Goal: Task Accomplishment & Management: Manage account settings

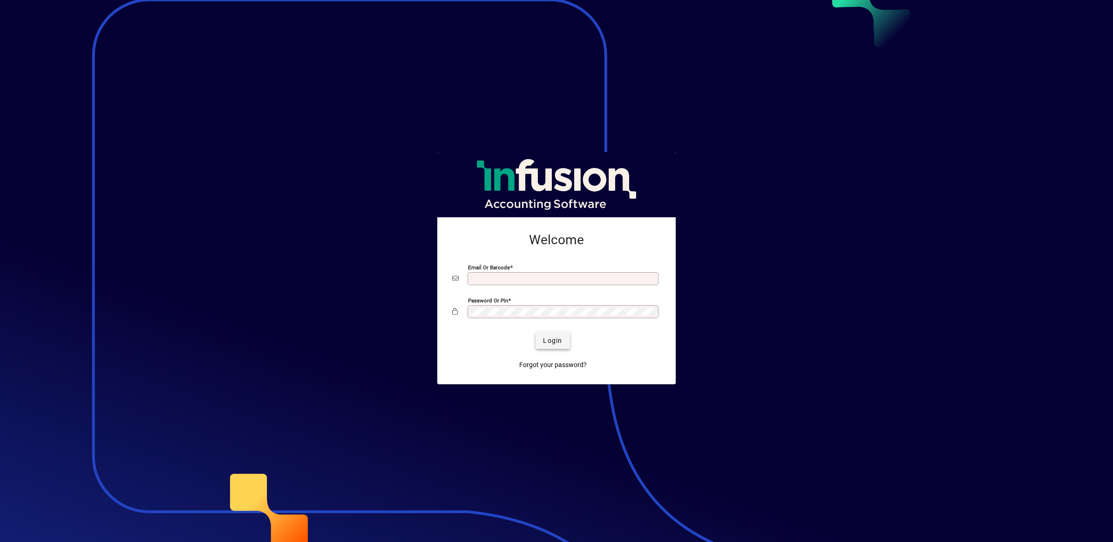
type input "**********"
click at [557, 343] on span "Login" at bounding box center [552, 341] width 19 height 10
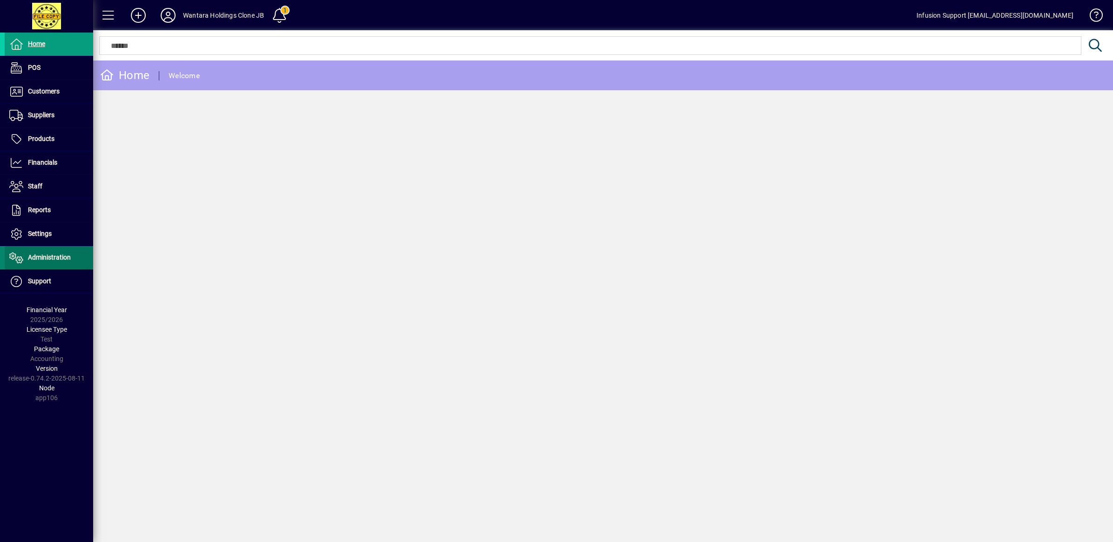
click at [43, 261] on span "Administration" at bounding box center [49, 257] width 43 height 7
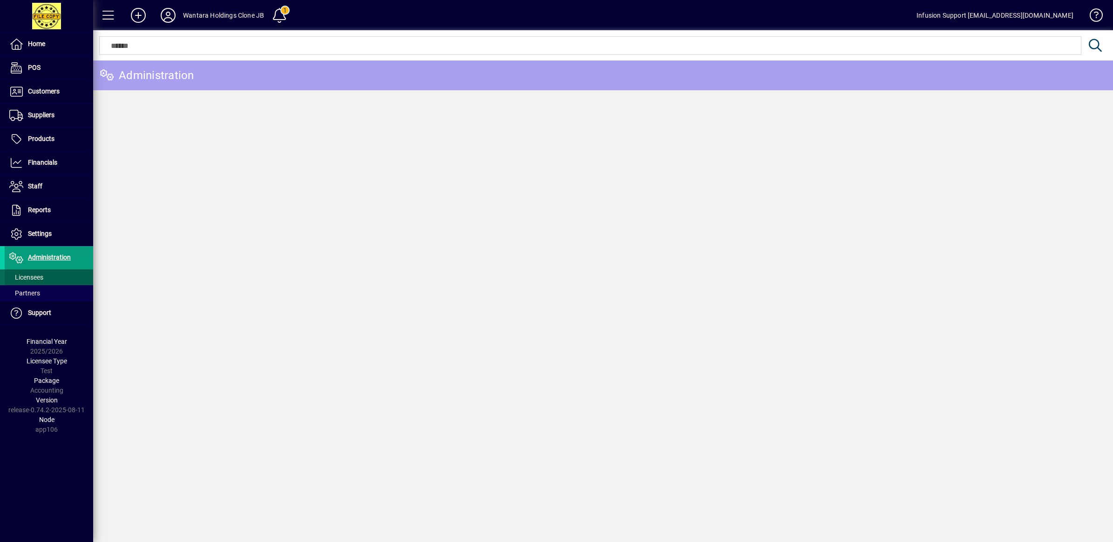
click at [41, 280] on span "Licensees" at bounding box center [26, 277] width 34 height 7
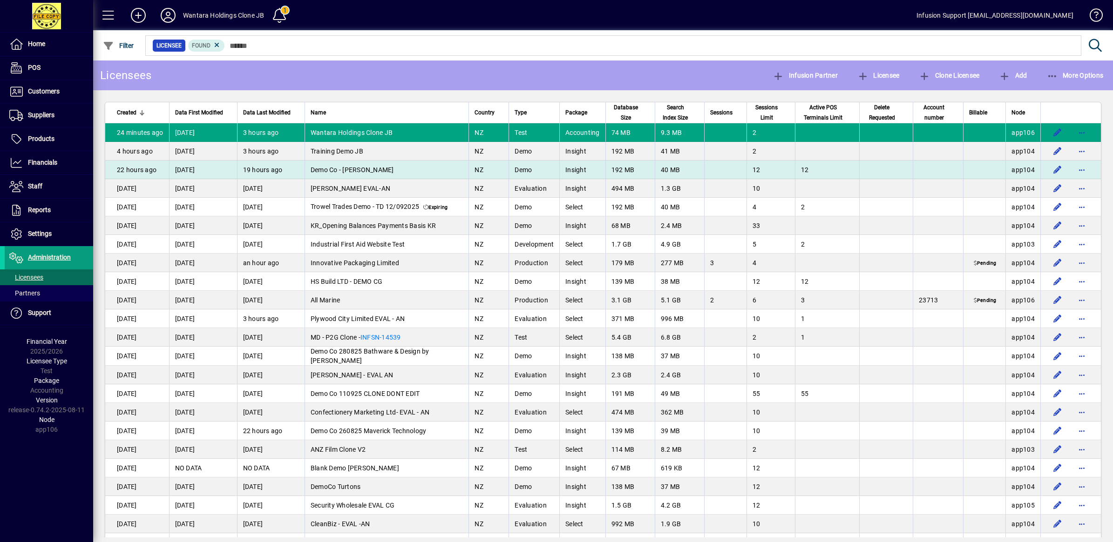
click at [1070, 150] on span "button" at bounding box center [1081, 151] width 22 height 22
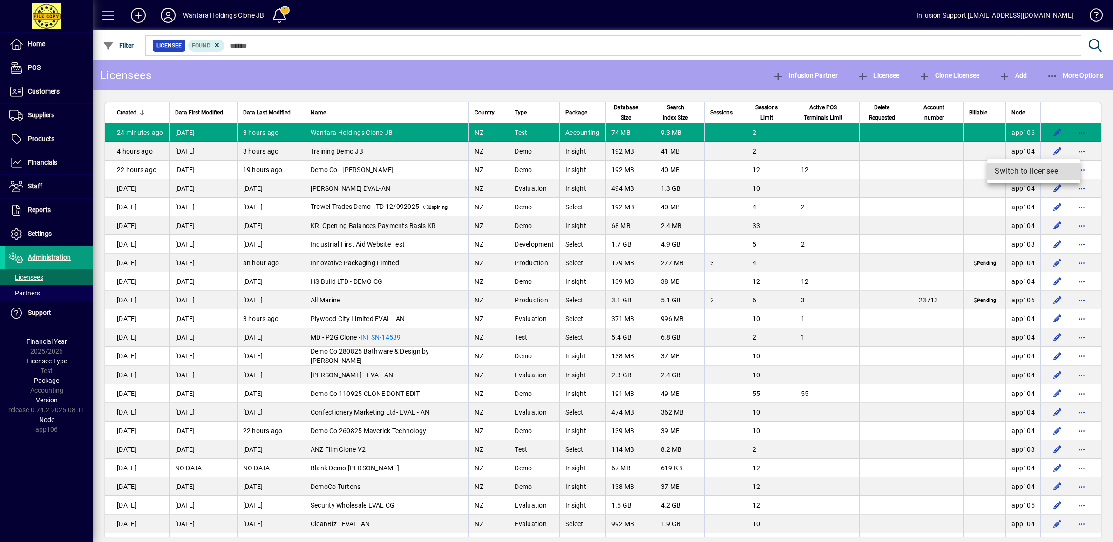
click at [1004, 169] on span "Switch to licensee" at bounding box center [1033, 171] width 78 height 11
